Goal: Check status: Check status

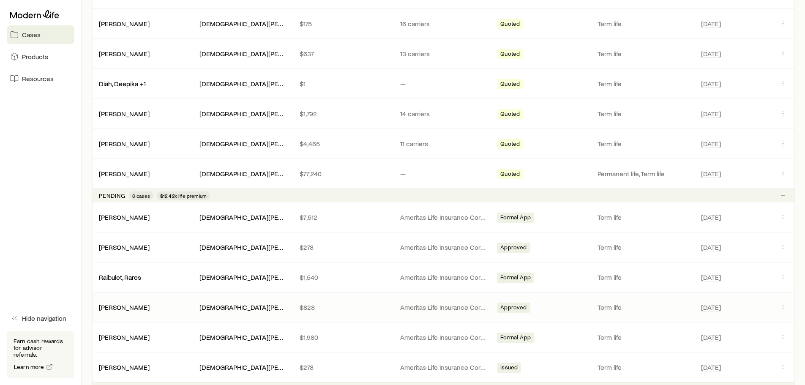
scroll to position [296, 0]
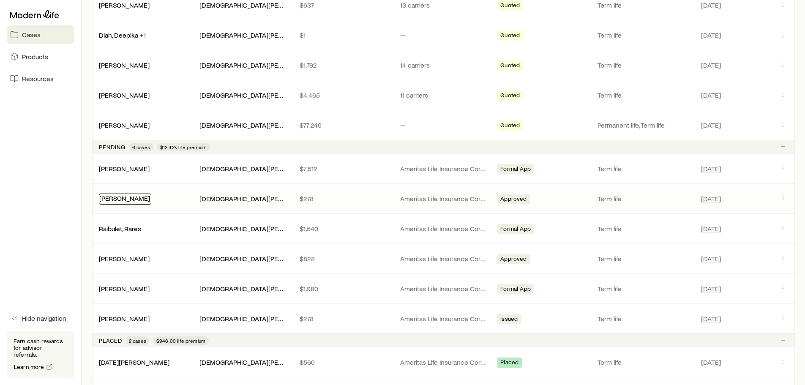
click at [127, 196] on link "[PERSON_NAME]" at bounding box center [124, 198] width 51 height 8
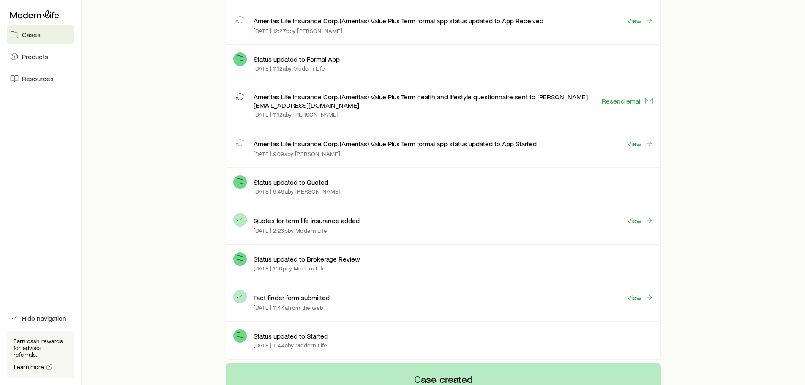
scroll to position [1438, 0]
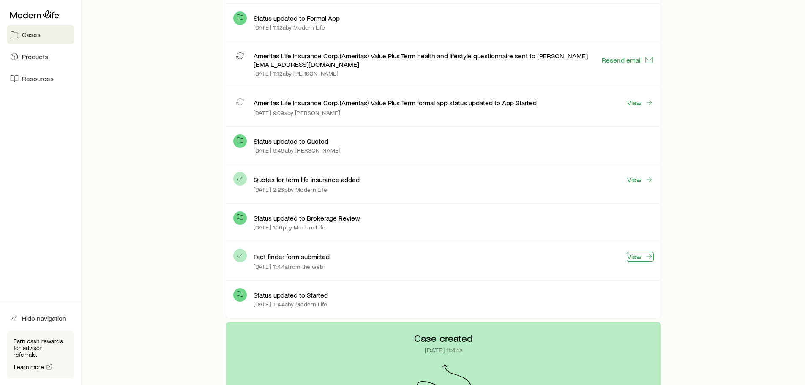
click at [637, 252] on link "View" at bounding box center [640, 257] width 27 height 10
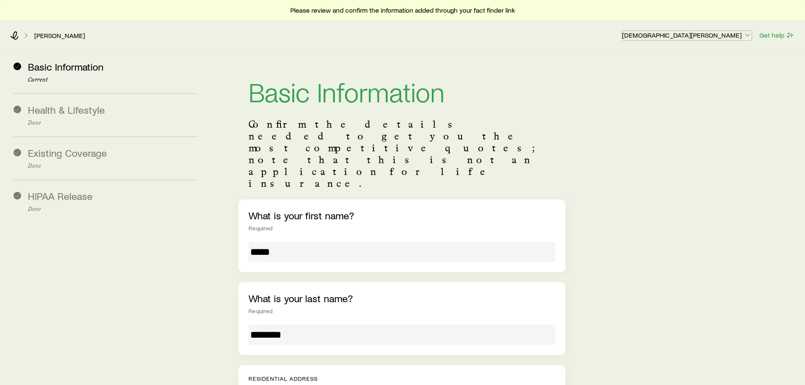
click at [726, 34] on p "[DEMOGRAPHIC_DATA][PERSON_NAME]" at bounding box center [687, 35] width 130 height 8
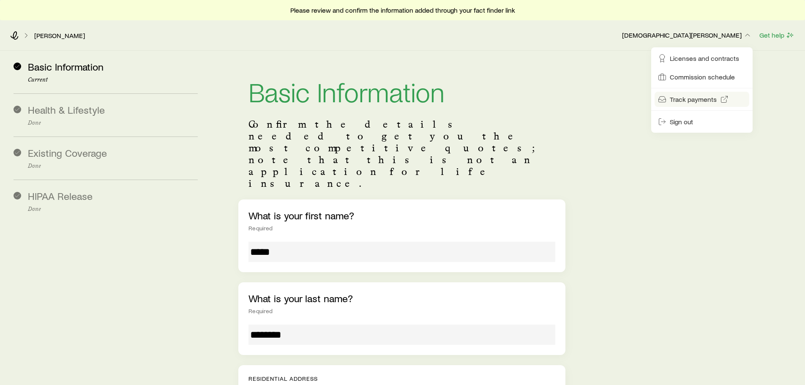
click at [707, 101] on span "Track payments" at bounding box center [693, 99] width 47 height 8
